Goal: Task Accomplishment & Management: Use online tool/utility

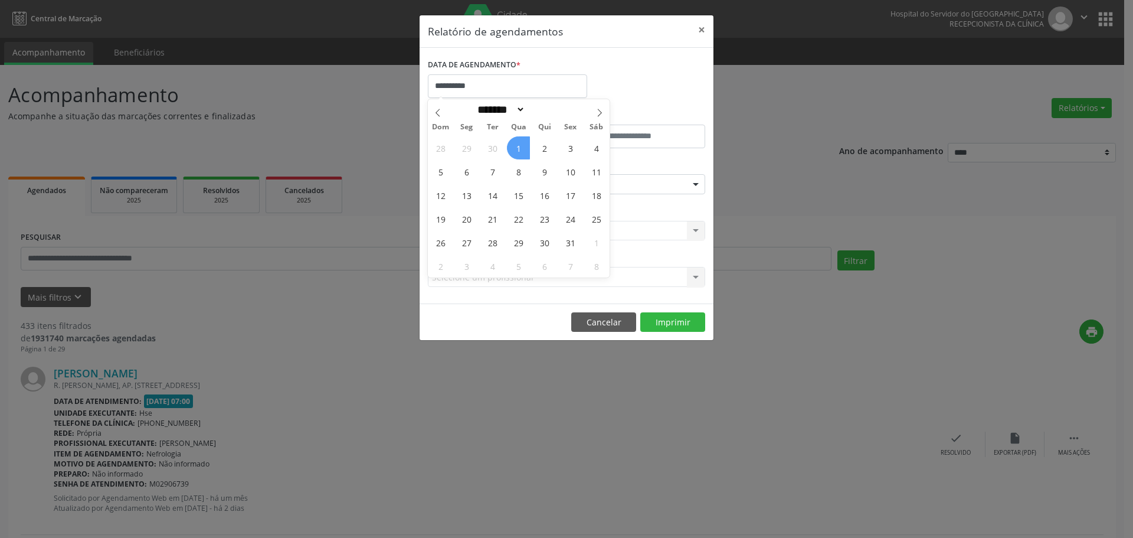
select select "*"
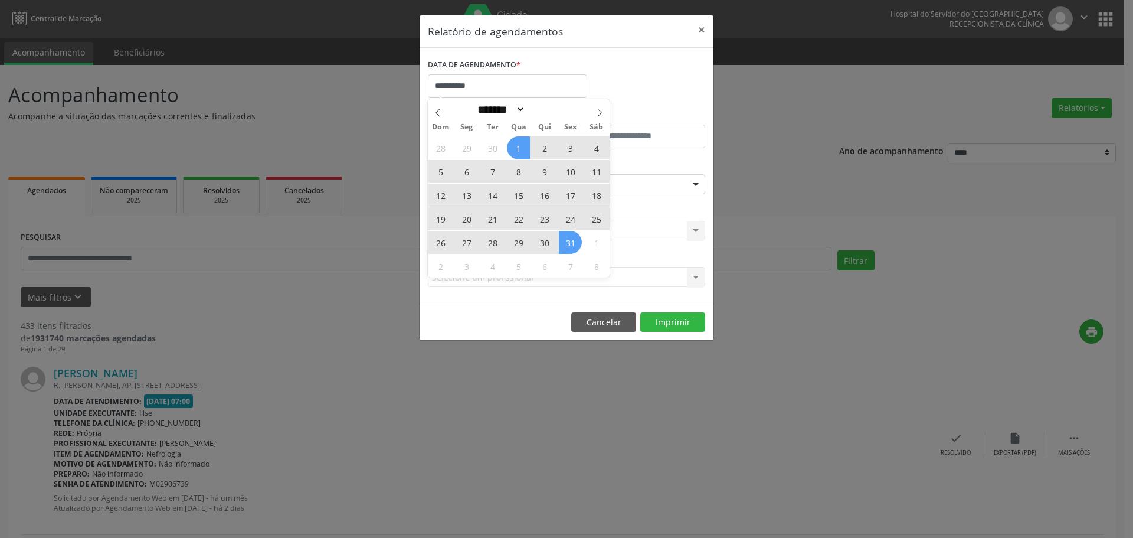
click at [567, 243] on div "28 29 30 1 2 3 4 5 6 7 8 9 10 11 12 13 14 15 16 17 18 19 20 21 22 23 24 25 26 2…" at bounding box center [519, 207] width 182 height 142
click at [571, 243] on span "31" at bounding box center [570, 242] width 23 height 23
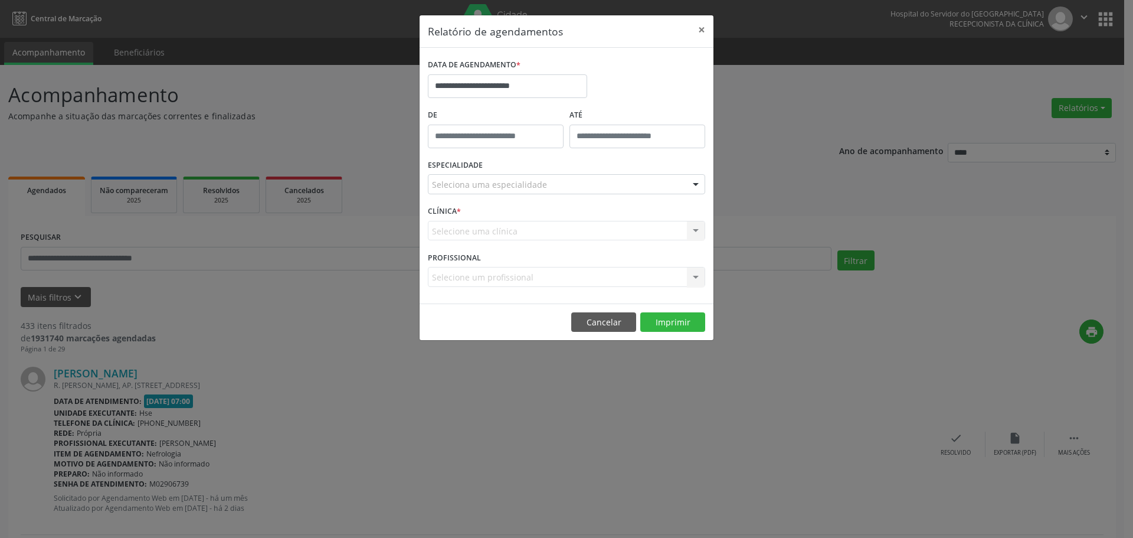
click at [513, 194] on div "ESPECIALIDADE Seleciona uma especialidade Todas as especialidades Alergologia A…" at bounding box center [566, 179] width 283 height 46
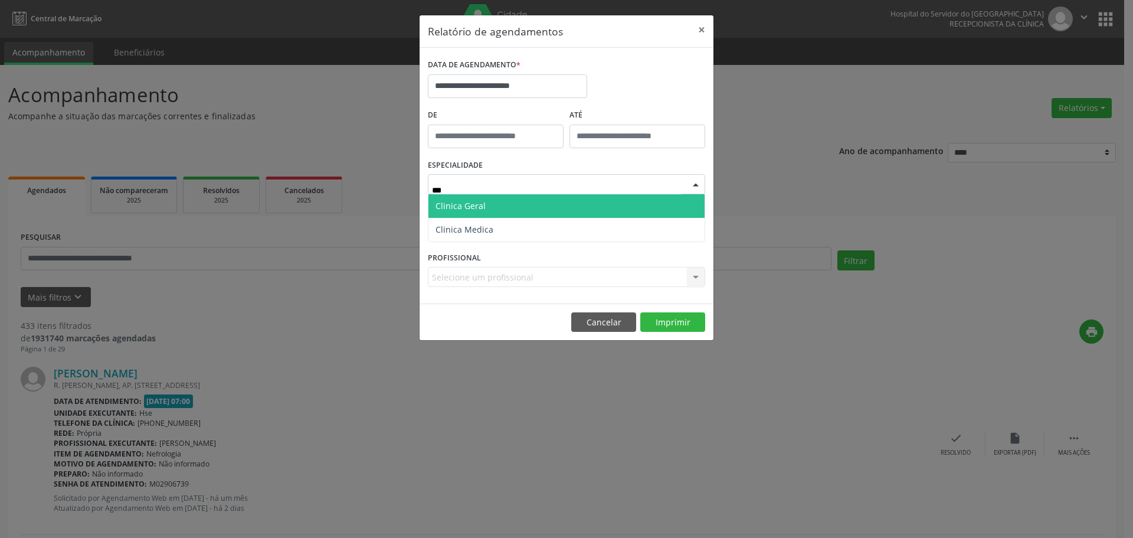
type input "****"
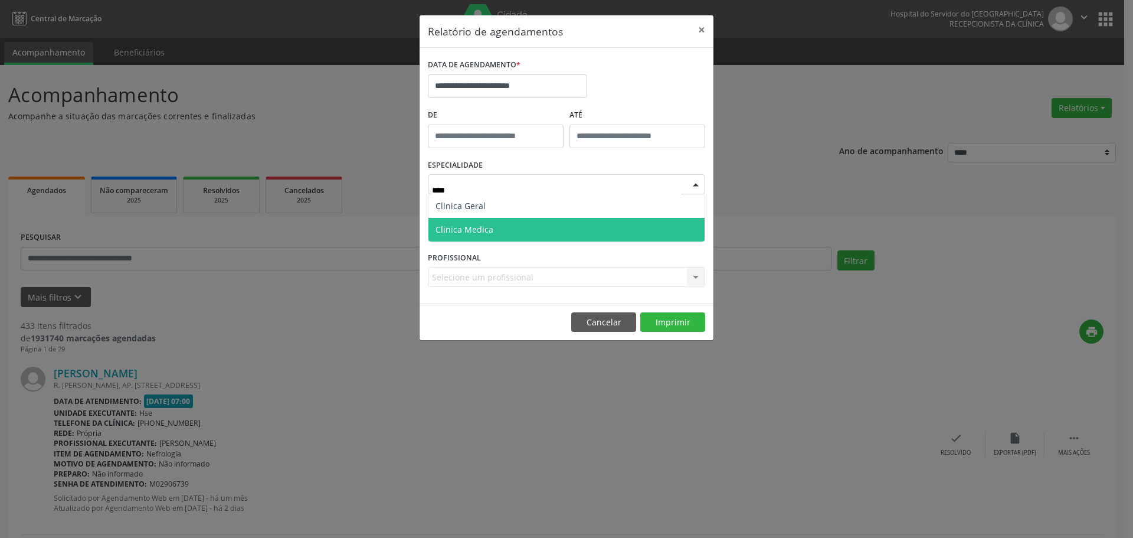
click at [542, 221] on span "Clinica Medica" at bounding box center [567, 230] width 276 height 24
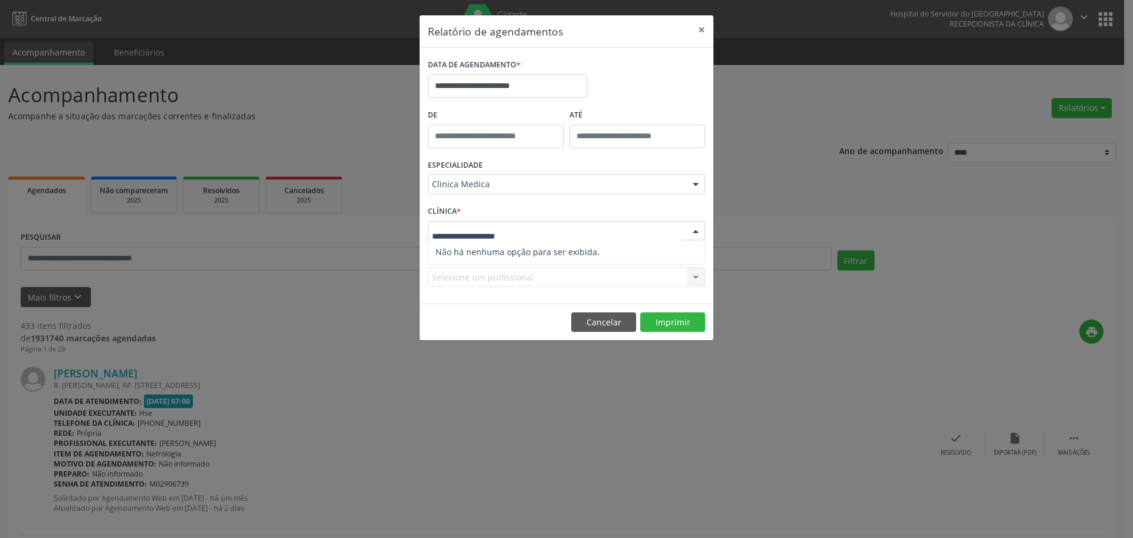
click at [603, 197] on div "ESPECIALIDADE Clinica Medica Todas as especialidades Alergologia Angiologia Arr…" at bounding box center [566, 179] width 283 height 46
click at [619, 223] on div at bounding box center [566, 231] width 277 height 20
click at [626, 209] on div "CLÍNICA * Selecione uma clínica Nenhum resultado encontrado para: " " Não há ne…" at bounding box center [566, 225] width 283 height 46
click at [708, 25] on button "×" at bounding box center [702, 29] width 24 height 29
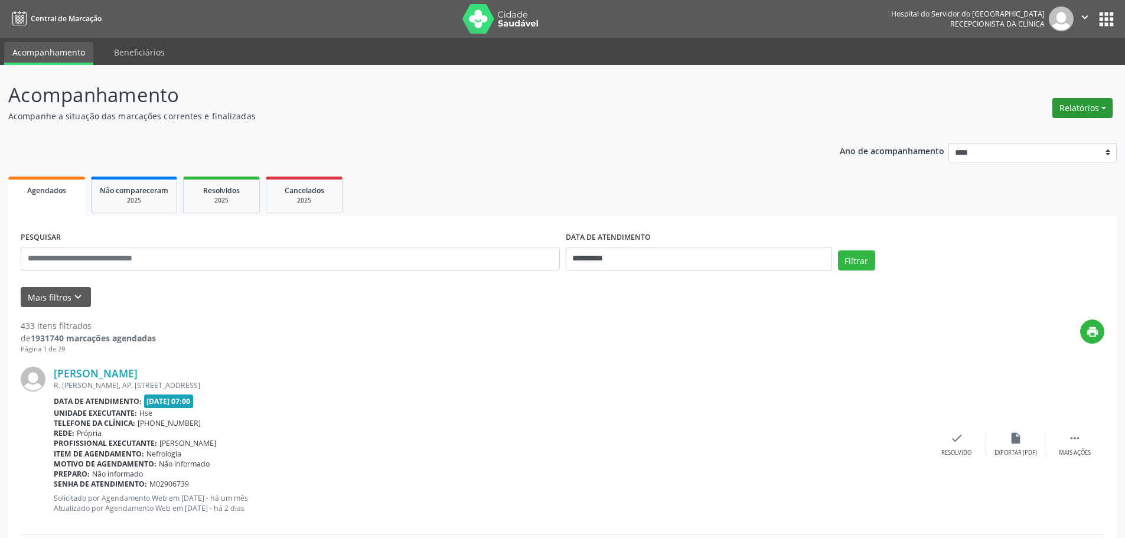
click at [1093, 106] on button "Relatórios" at bounding box center [1082, 108] width 60 height 20
click at [1013, 137] on link "Agendamentos" at bounding box center [1049, 133] width 127 height 17
select select "*"
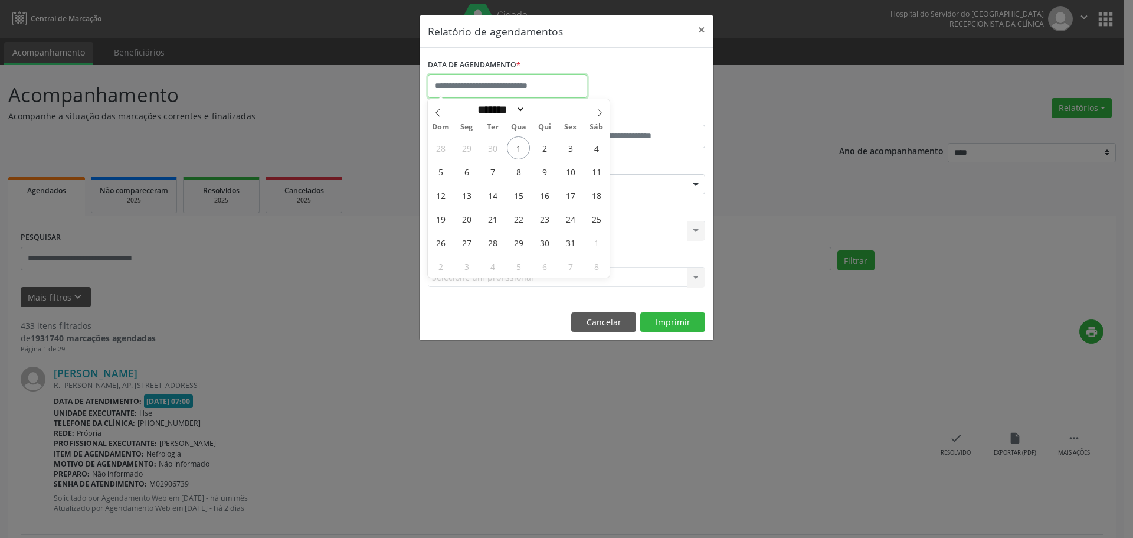
click at [521, 81] on input "text" at bounding box center [507, 86] width 159 height 24
click at [519, 151] on span "1" at bounding box center [518, 147] width 23 height 23
type input "**********"
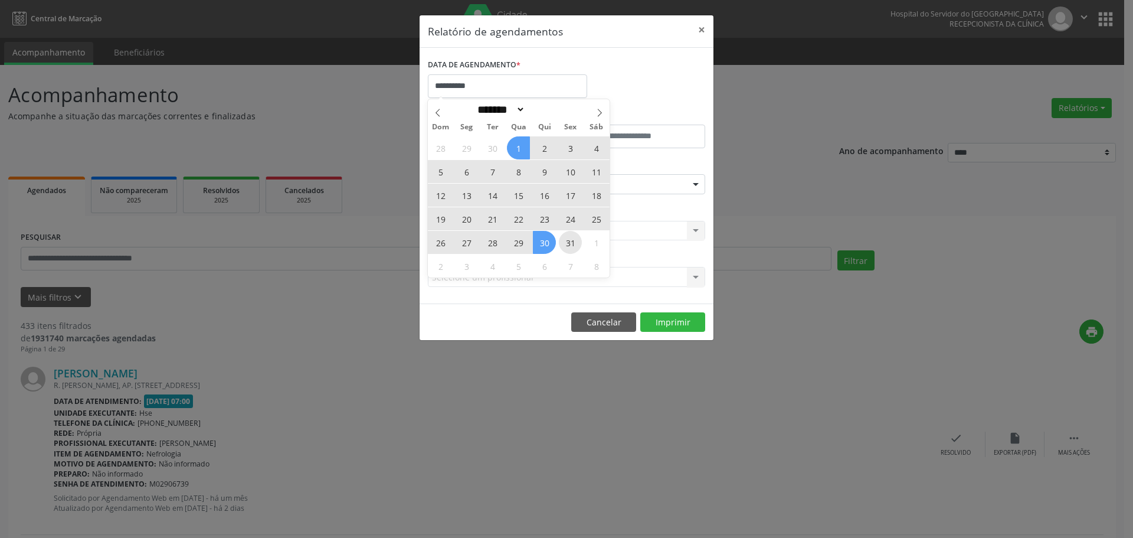
click at [564, 246] on div "28 29 30 1 2 3 4 5 6 7 8 9 10 11 12 13 14 15 16 17 18 19 20 21 22 23 24 25 26 2…" at bounding box center [519, 207] width 182 height 142
click at [564, 243] on span "31" at bounding box center [570, 242] width 23 height 23
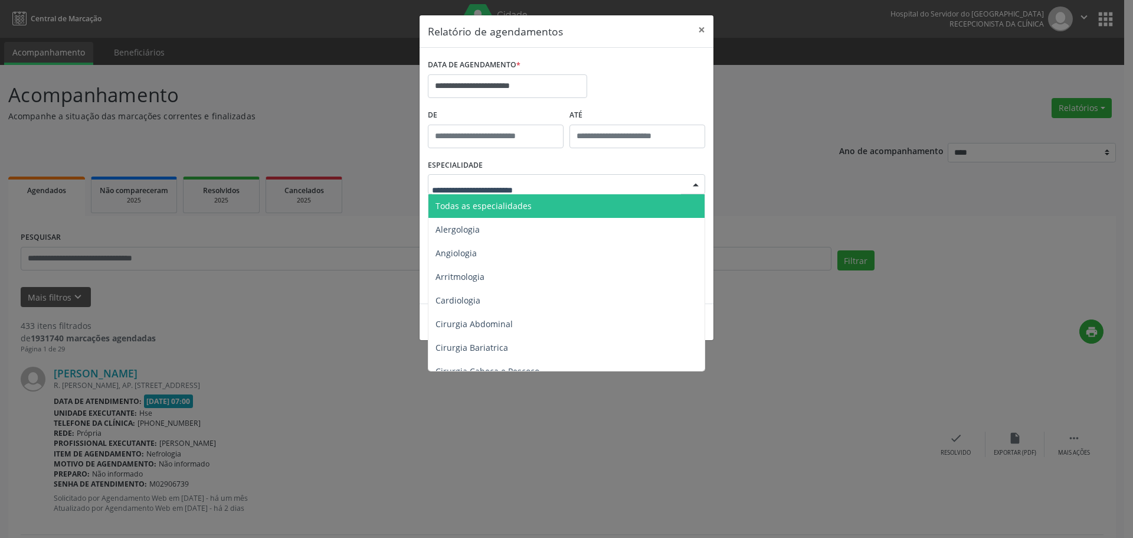
click at [470, 211] on span "Todas as especialidades" at bounding box center [484, 205] width 96 height 11
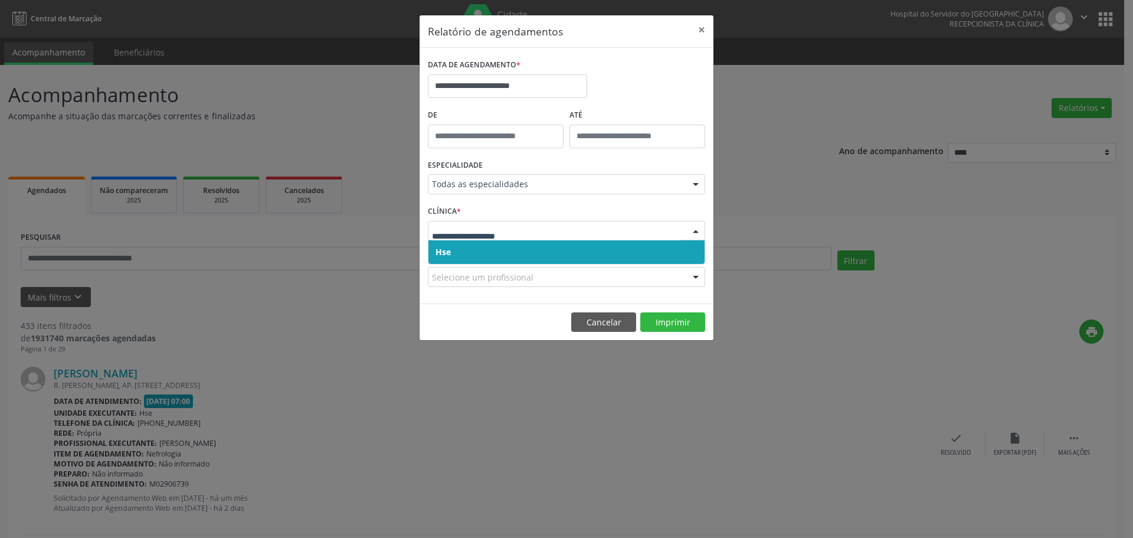
click at [511, 239] on input "text" at bounding box center [556, 237] width 249 height 24
click at [505, 246] on span "Hse" at bounding box center [567, 252] width 276 height 24
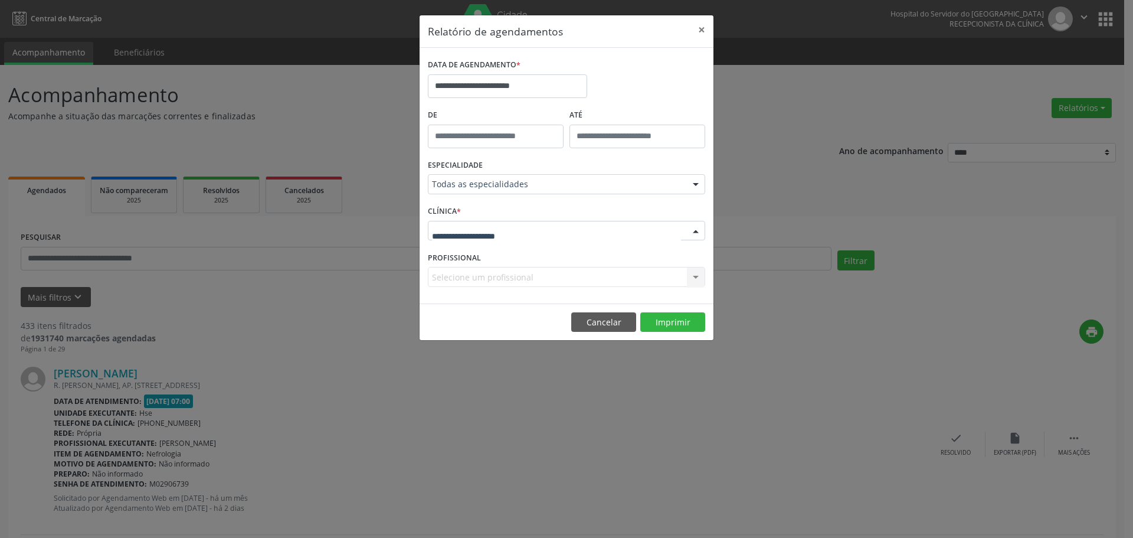
click at [511, 223] on div at bounding box center [566, 231] width 277 height 20
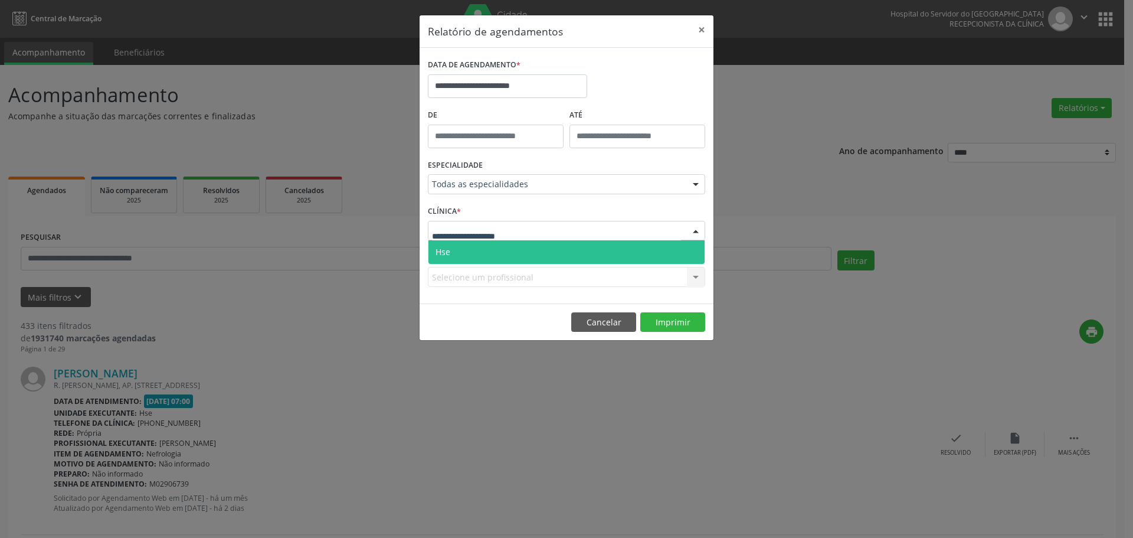
click at [495, 247] on span "Hse" at bounding box center [567, 252] width 276 height 24
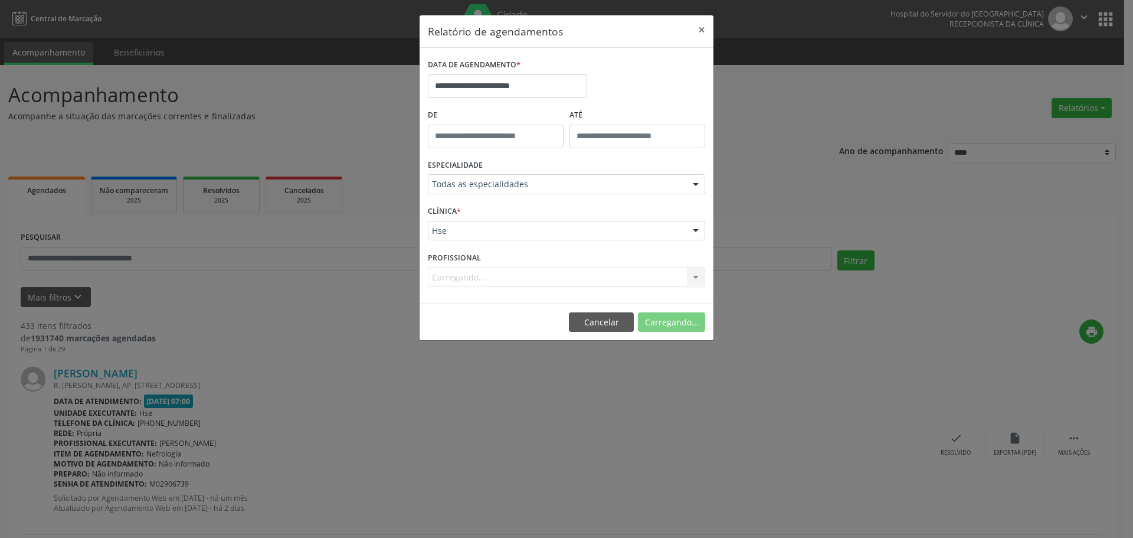
click at [554, 277] on div "Carregando... Nenhum resultado encontrado para: " " Não há nenhuma opção para s…" at bounding box center [566, 277] width 277 height 20
click at [586, 277] on div "Carregando... Nenhum resultado encontrado para: " " Não há nenhuma opção para s…" at bounding box center [566, 277] width 277 height 20
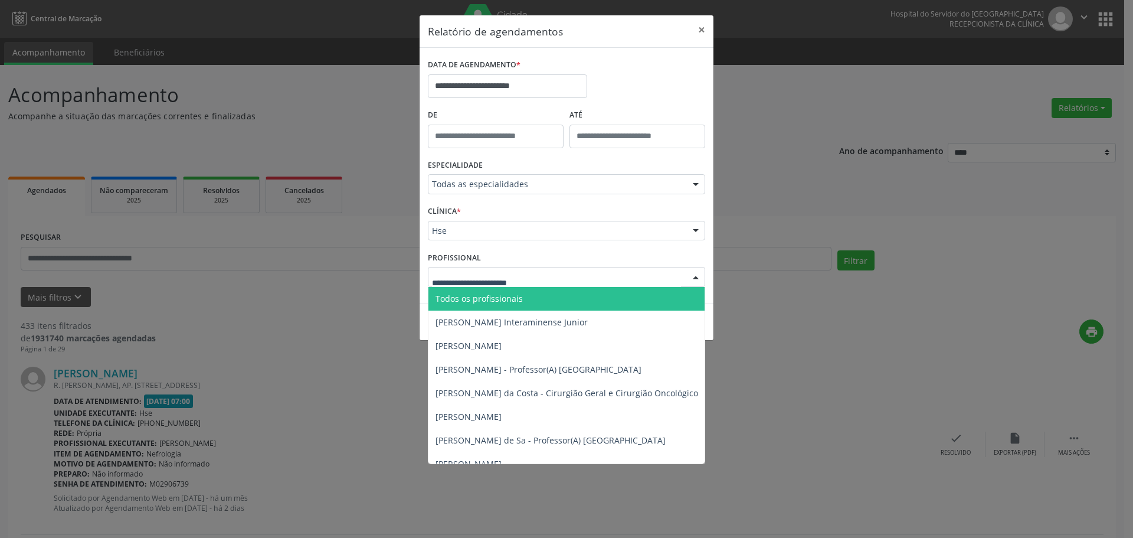
click at [562, 279] on div at bounding box center [566, 277] width 277 height 20
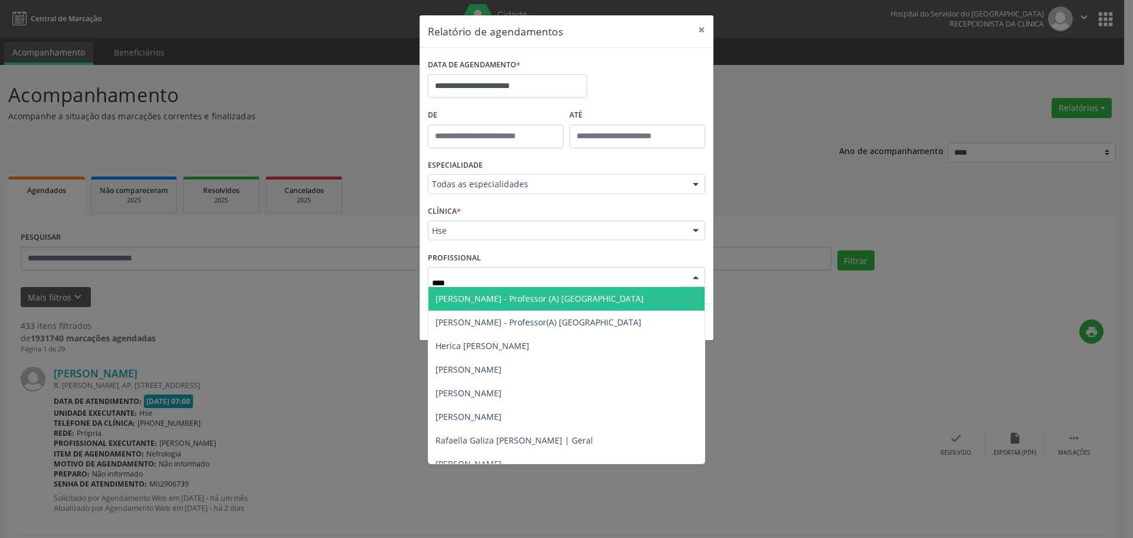
type input "*****"
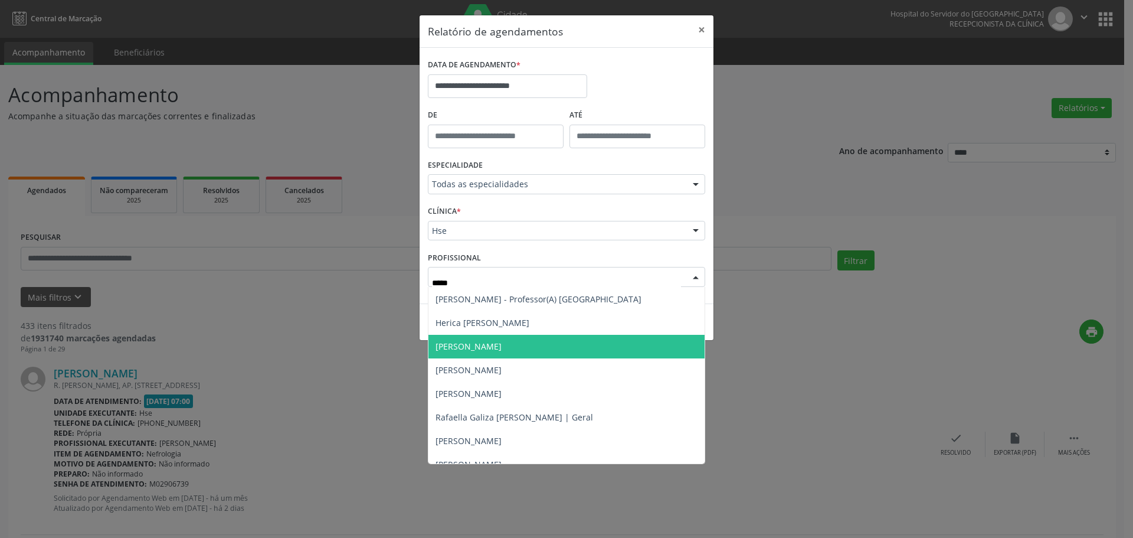
scroll to position [36, 0]
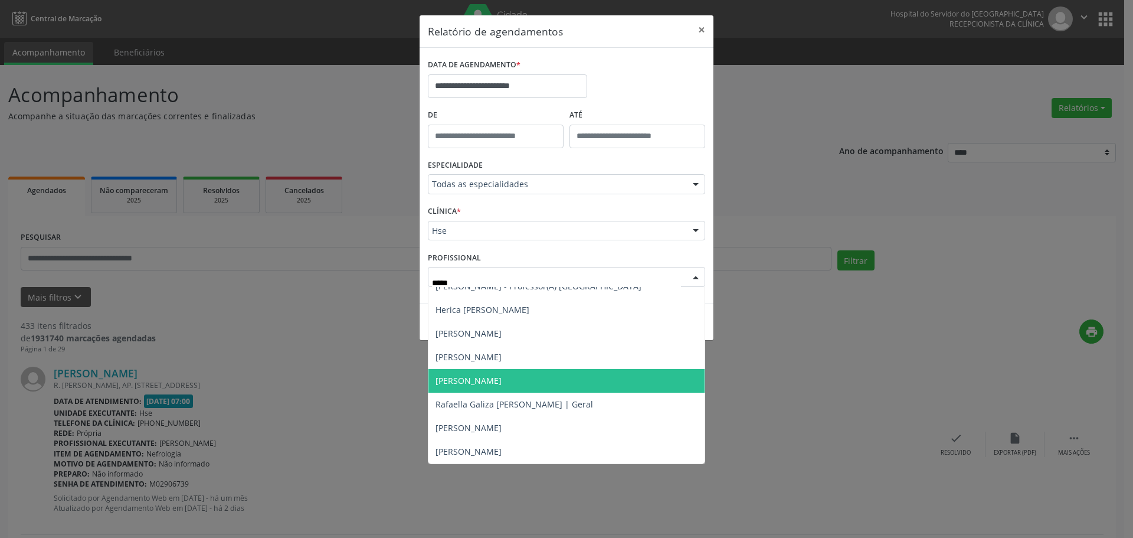
click at [579, 381] on span "[PERSON_NAME]" at bounding box center [567, 381] width 276 height 24
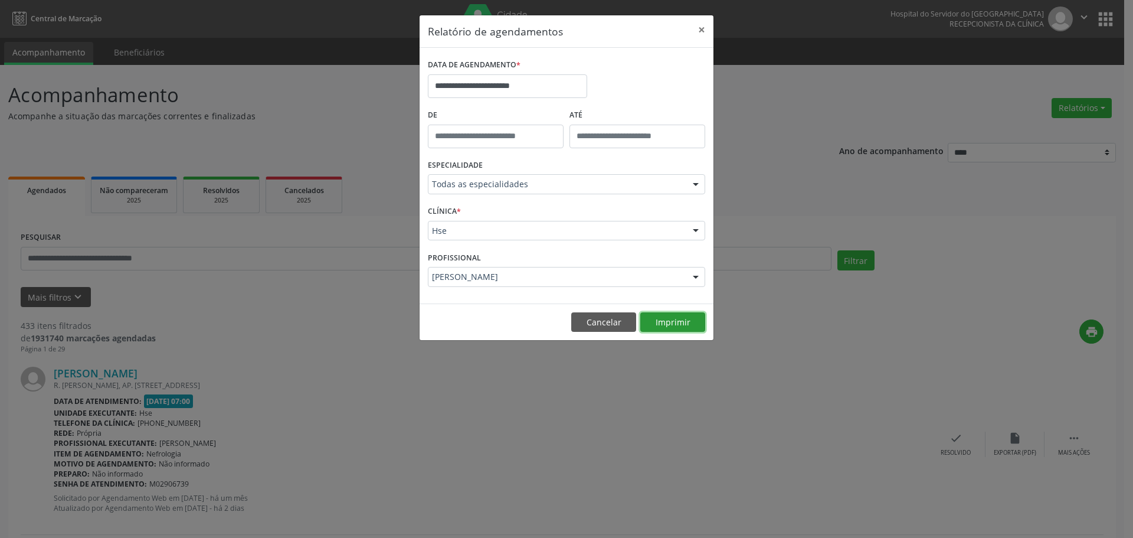
click at [655, 327] on button "Imprimir" at bounding box center [672, 322] width 65 height 20
click at [491, 89] on input "**********" at bounding box center [507, 86] width 159 height 24
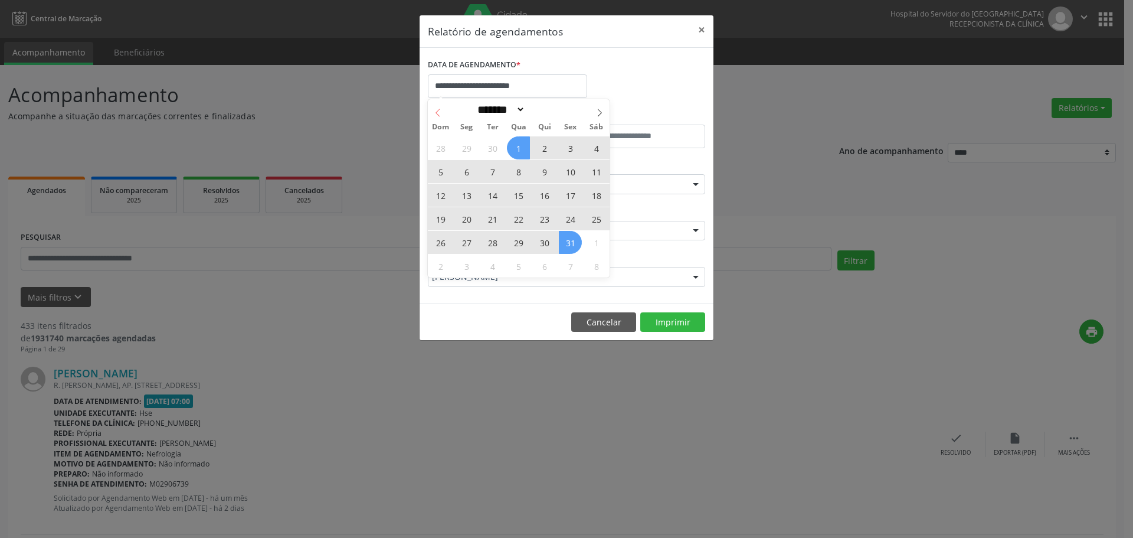
click at [445, 113] on span at bounding box center [438, 109] width 20 height 20
select select "*"
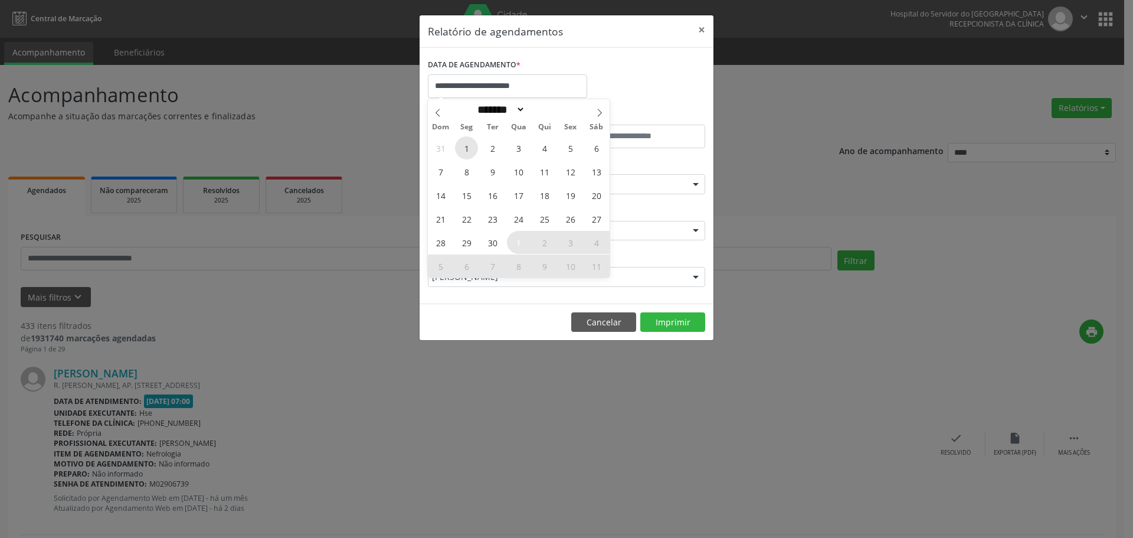
click at [470, 150] on span "1" at bounding box center [466, 147] width 23 height 23
type input "**********"
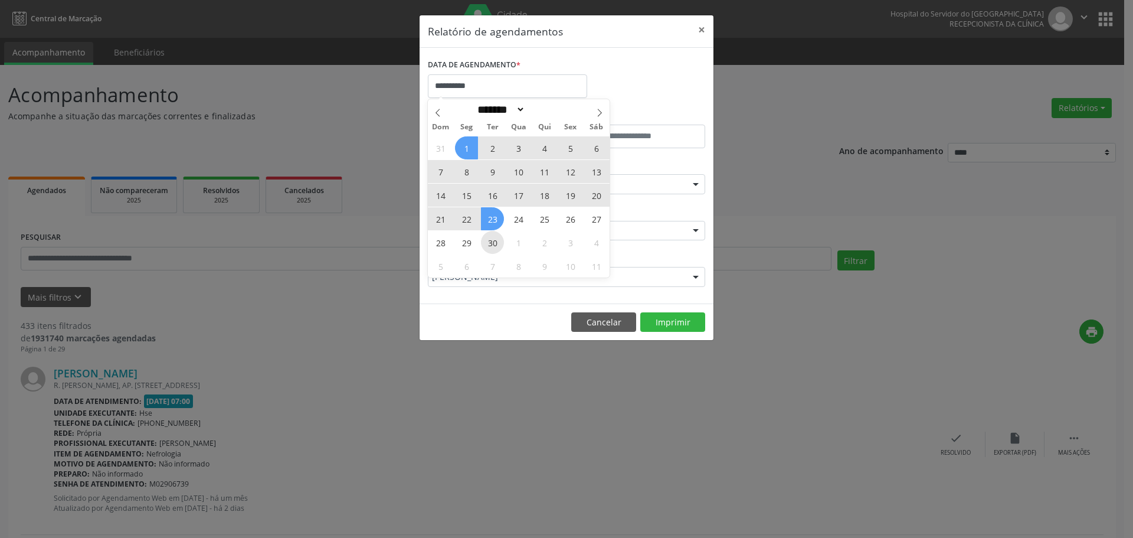
click at [489, 237] on div "31 1 2 3 4 5 6 7 8 9 10 11 12 13 14 15 16 17 18 19 20 21 22 23 24 25 26 27 28 2…" at bounding box center [519, 207] width 182 height 142
click at [489, 237] on span "30" at bounding box center [492, 242] width 23 height 23
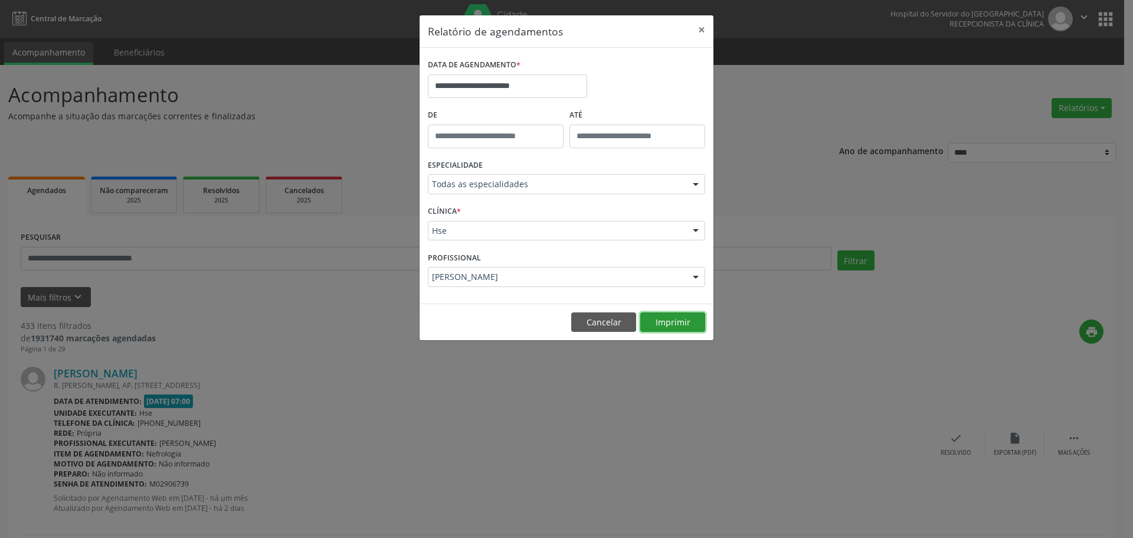
click at [652, 319] on button "Imprimir" at bounding box center [672, 322] width 65 height 20
